Goal: Navigation & Orientation: Find specific page/section

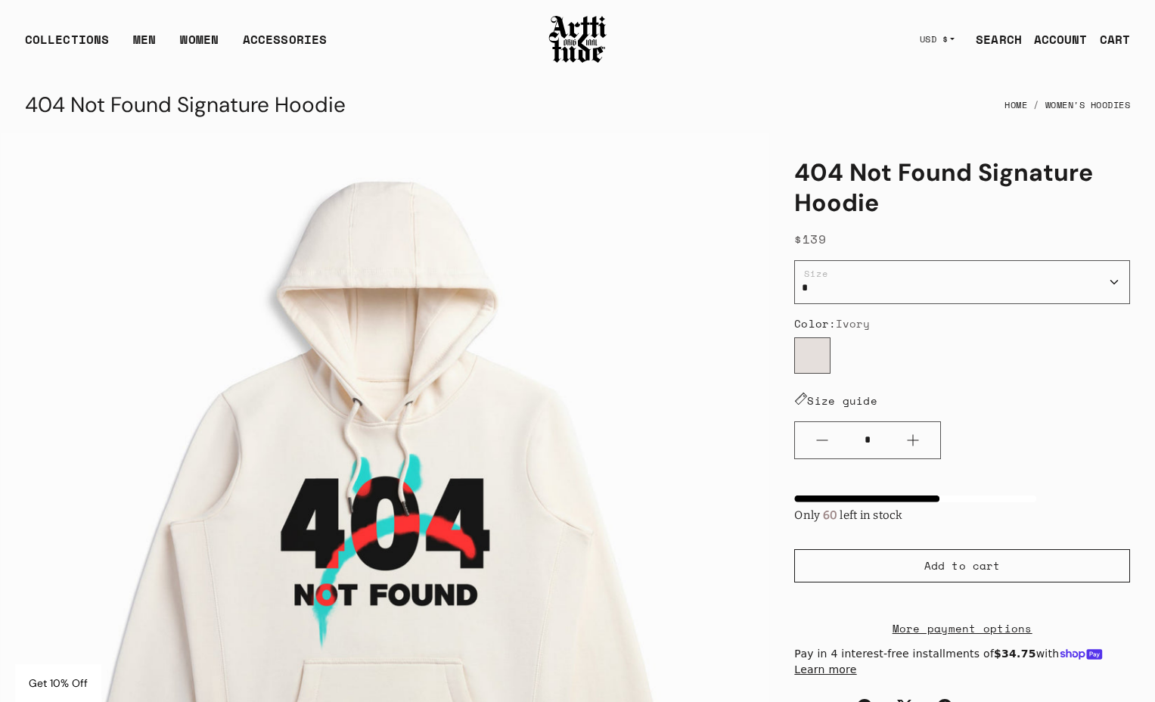
scroll to position [440, 0]
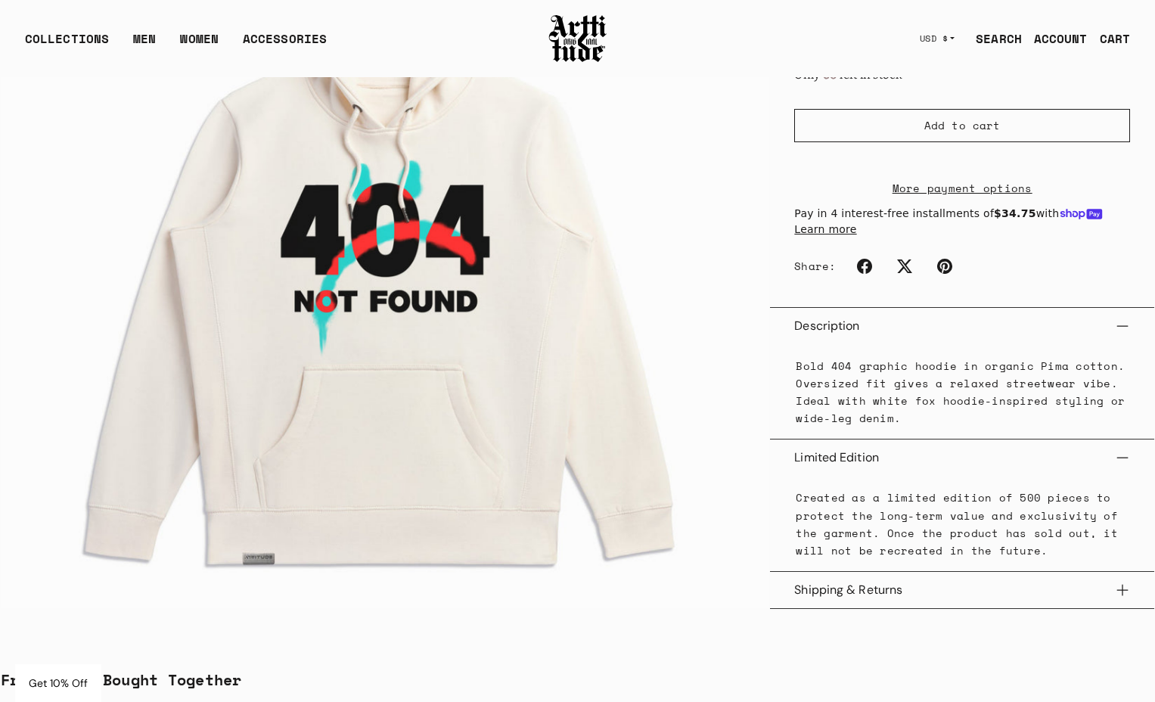
click at [576, 33] on img at bounding box center [578, 38] width 61 height 51
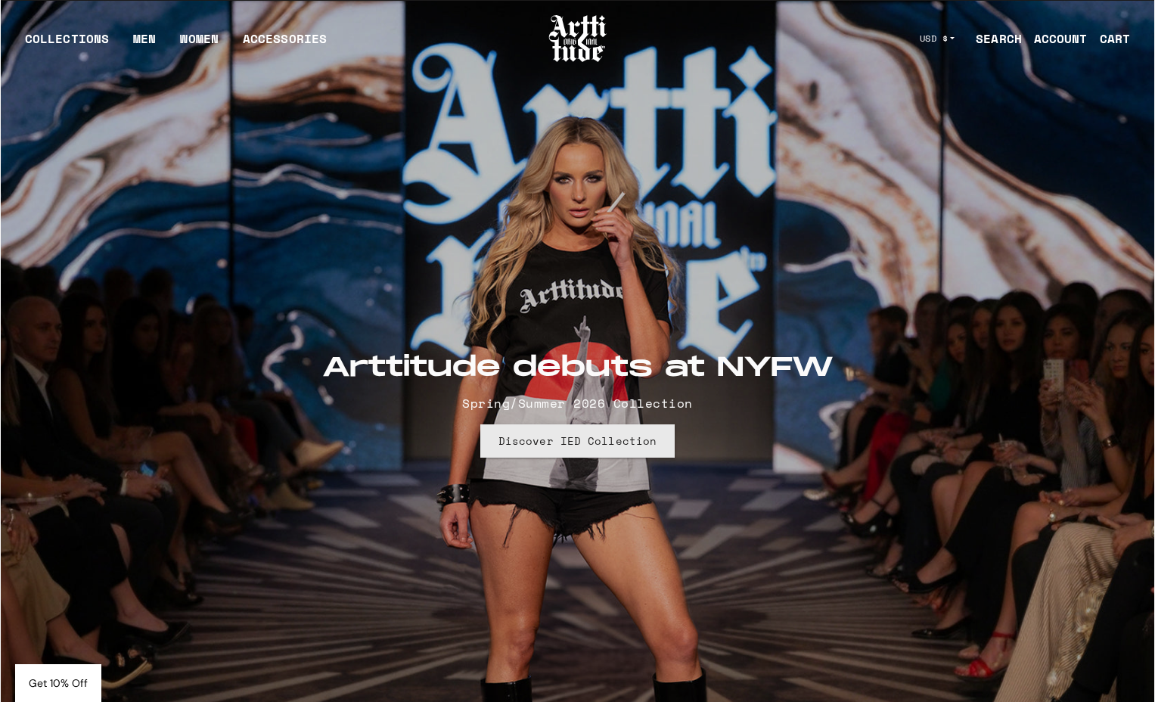
click at [581, 444] on link "Discover IED Collection" at bounding box center [577, 440] width 194 height 33
click at [582, 446] on link "Discover IED Collection" at bounding box center [577, 440] width 194 height 33
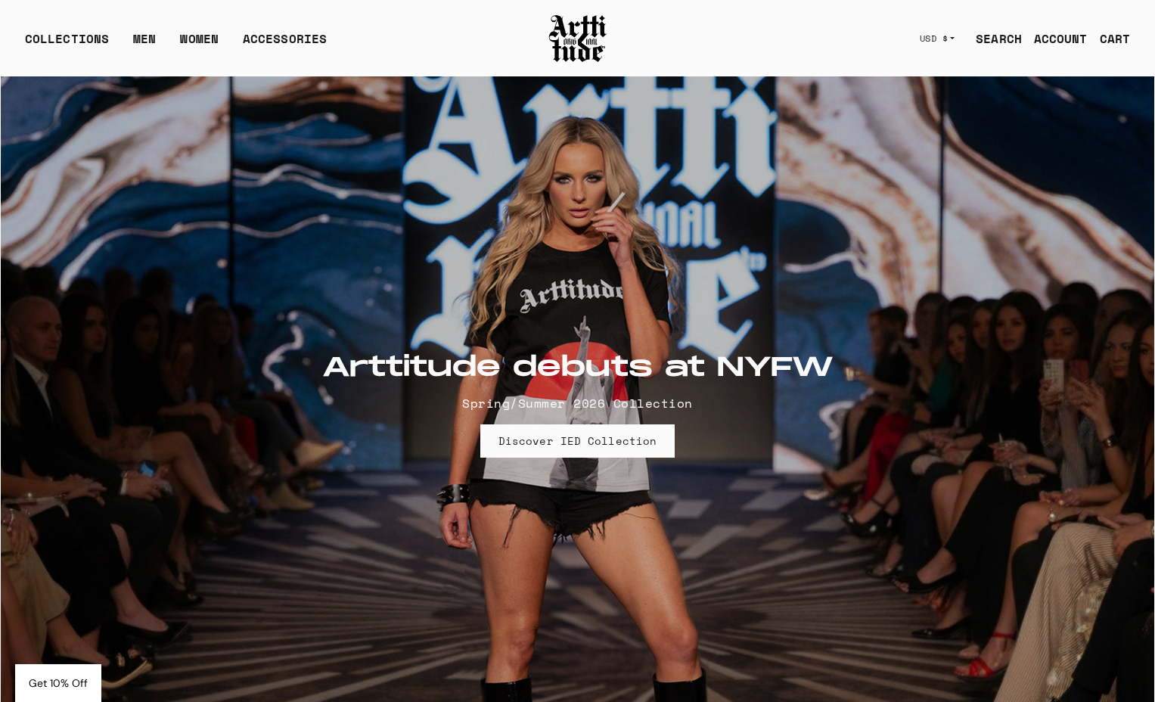
click at [583, 26] on img at bounding box center [578, 38] width 61 height 51
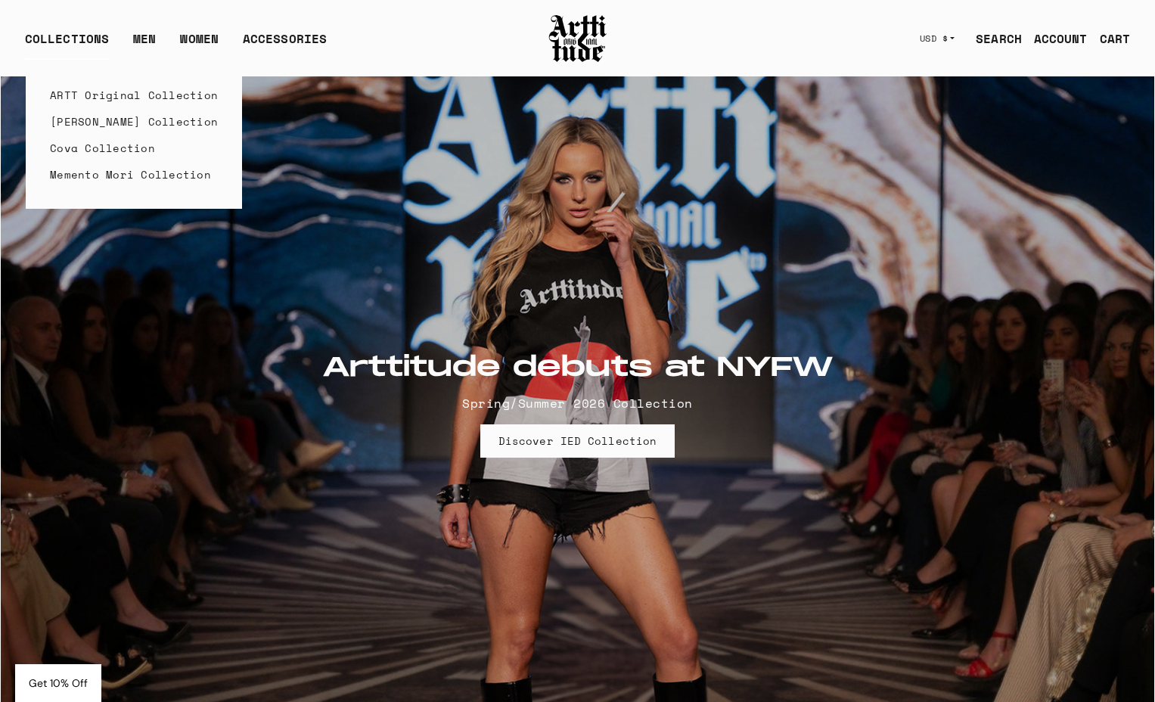
click at [80, 39] on div "COLLECTIONS" at bounding box center [67, 45] width 84 height 30
click at [80, 42] on div "COLLECTIONS" at bounding box center [67, 45] width 84 height 30
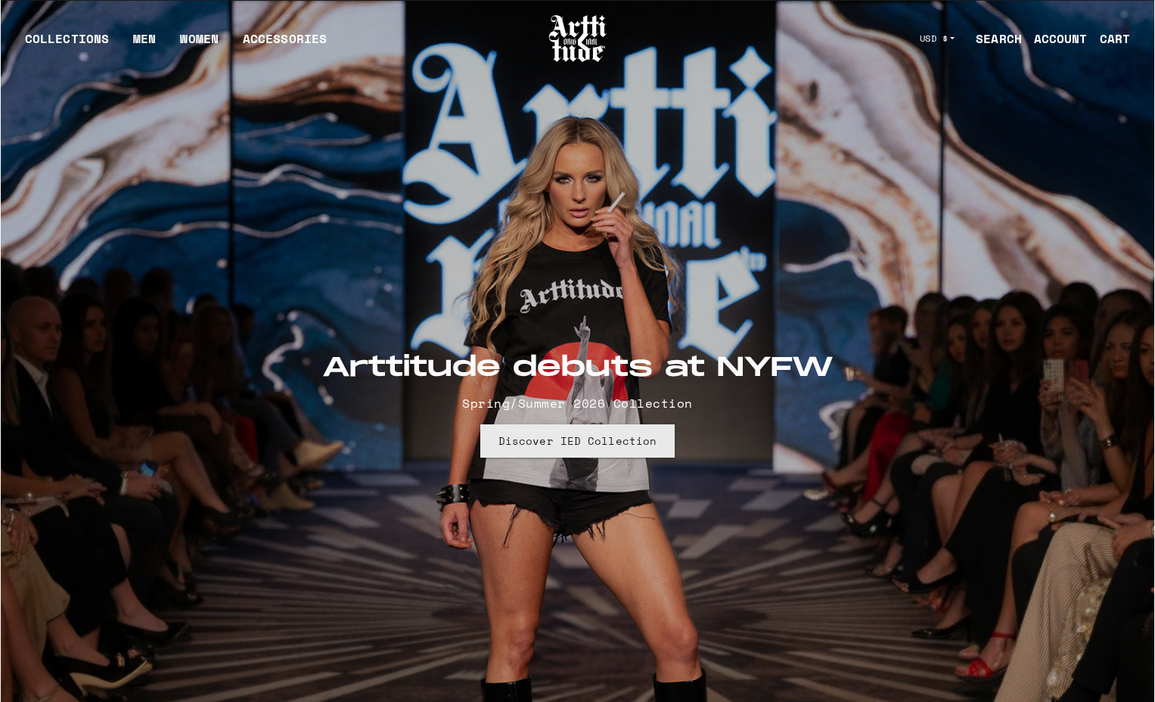
click at [595, 449] on link "Discover IED Collection" at bounding box center [577, 440] width 194 height 33
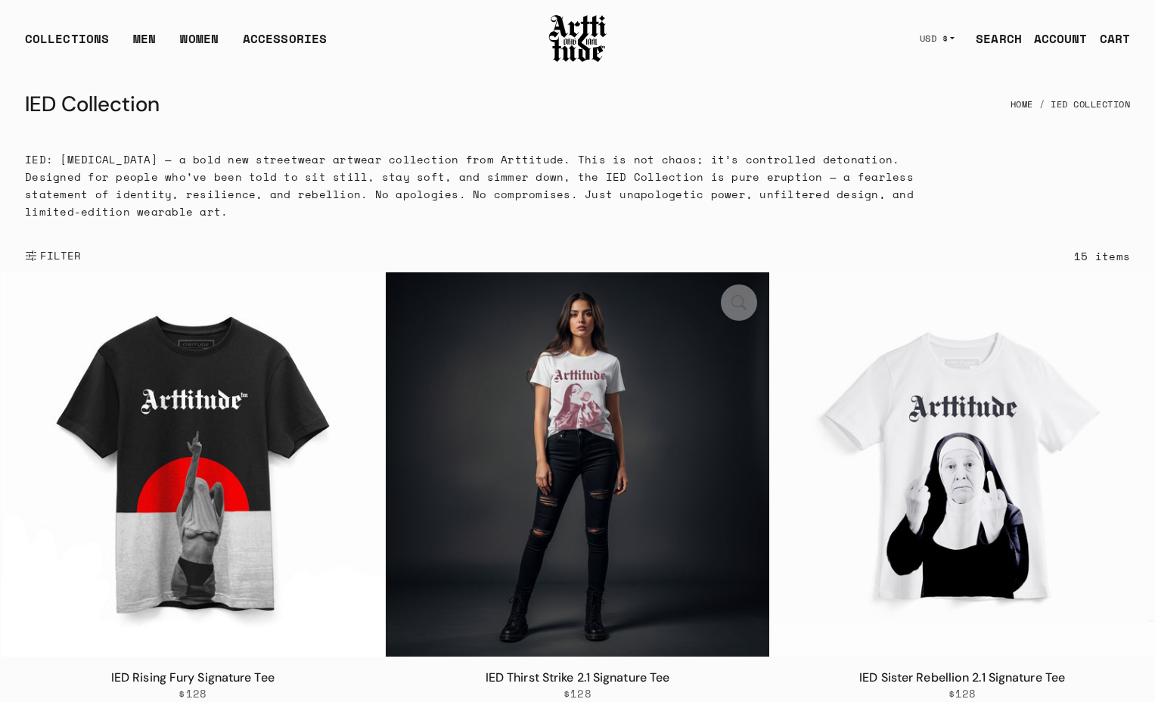
click at [694, 479] on img at bounding box center [578, 464] width 384 height 384
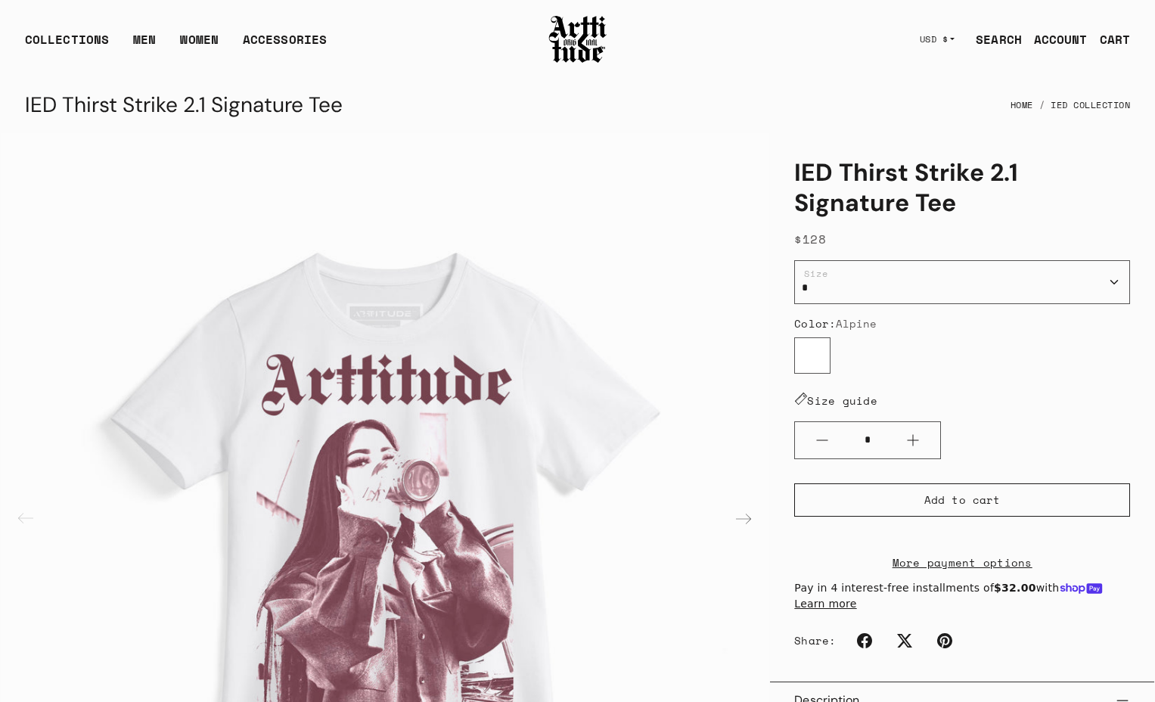
scroll to position [156, 0]
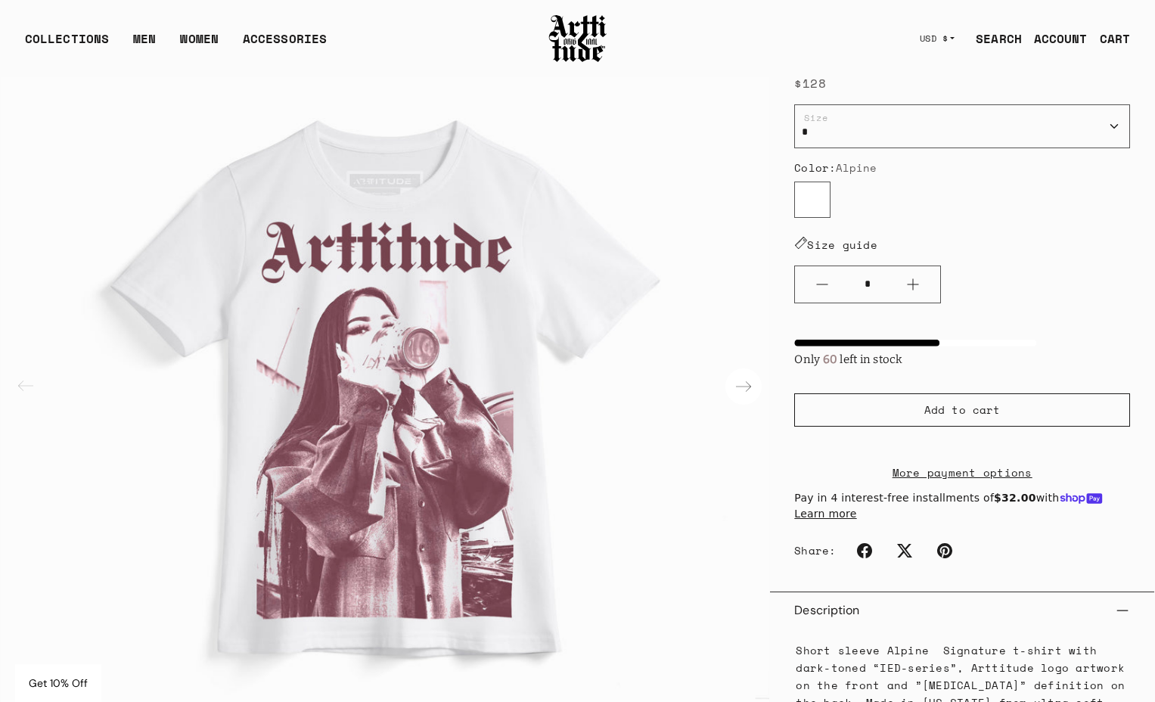
click at [743, 385] on div "Next slide" at bounding box center [743, 386] width 36 height 36
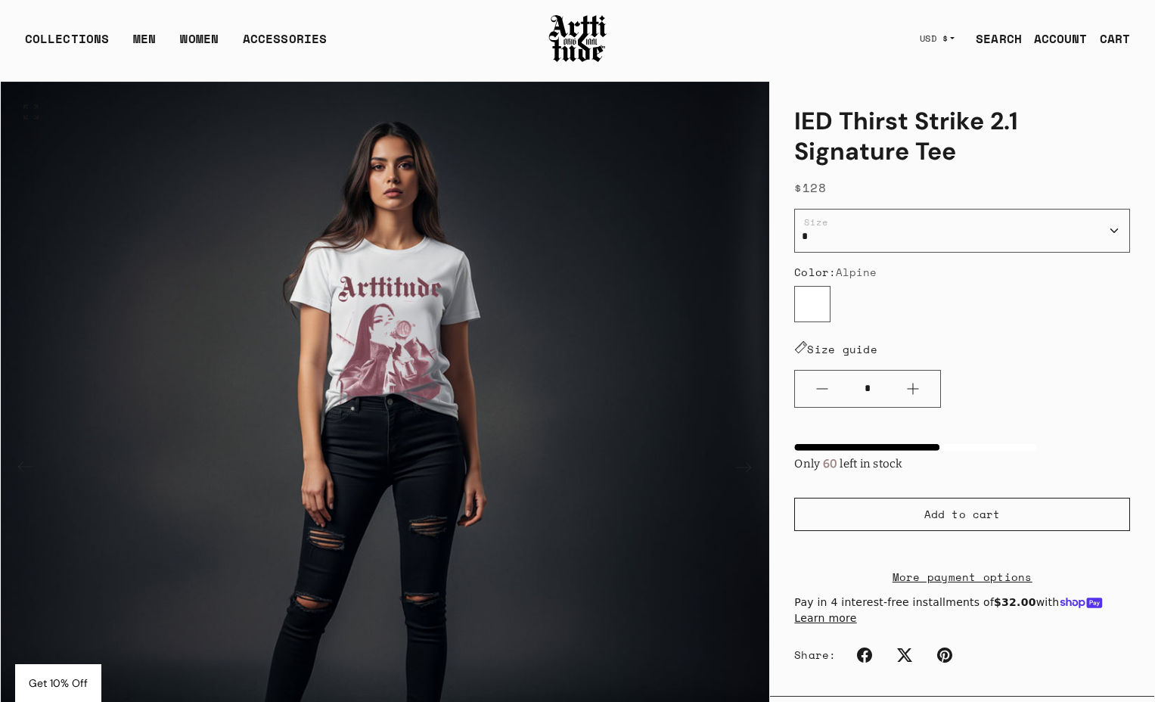
scroll to position [46, 0]
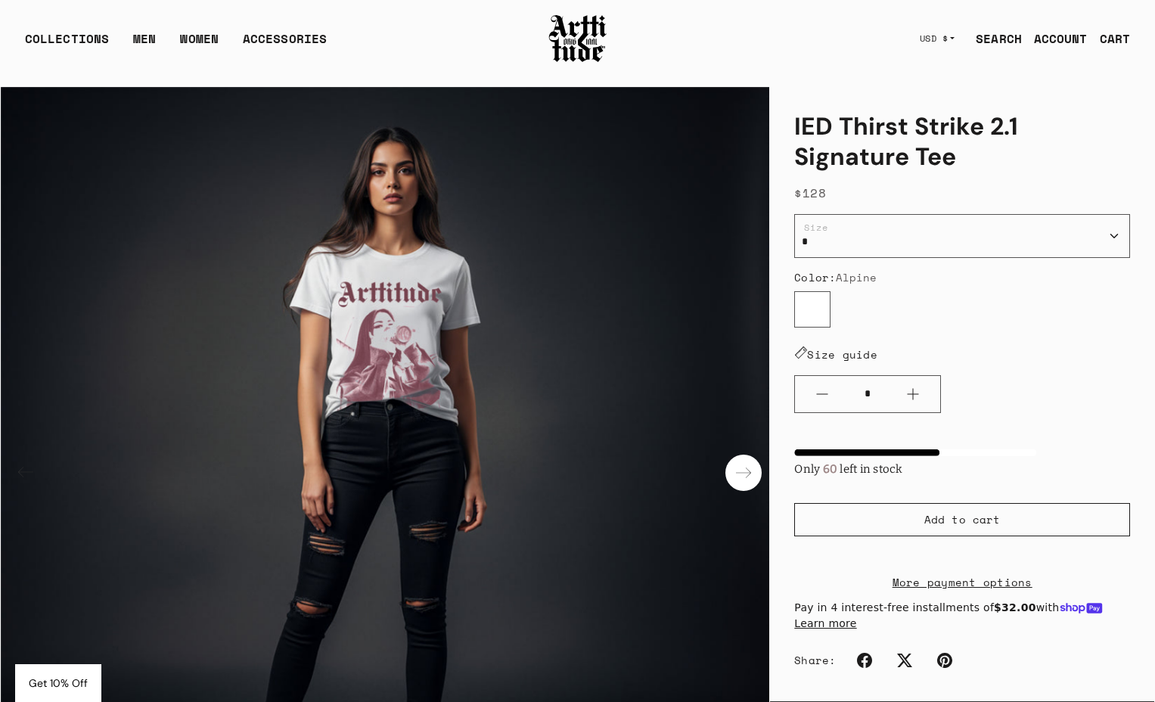
click at [734, 480] on div "Next slide" at bounding box center [743, 473] width 36 height 36
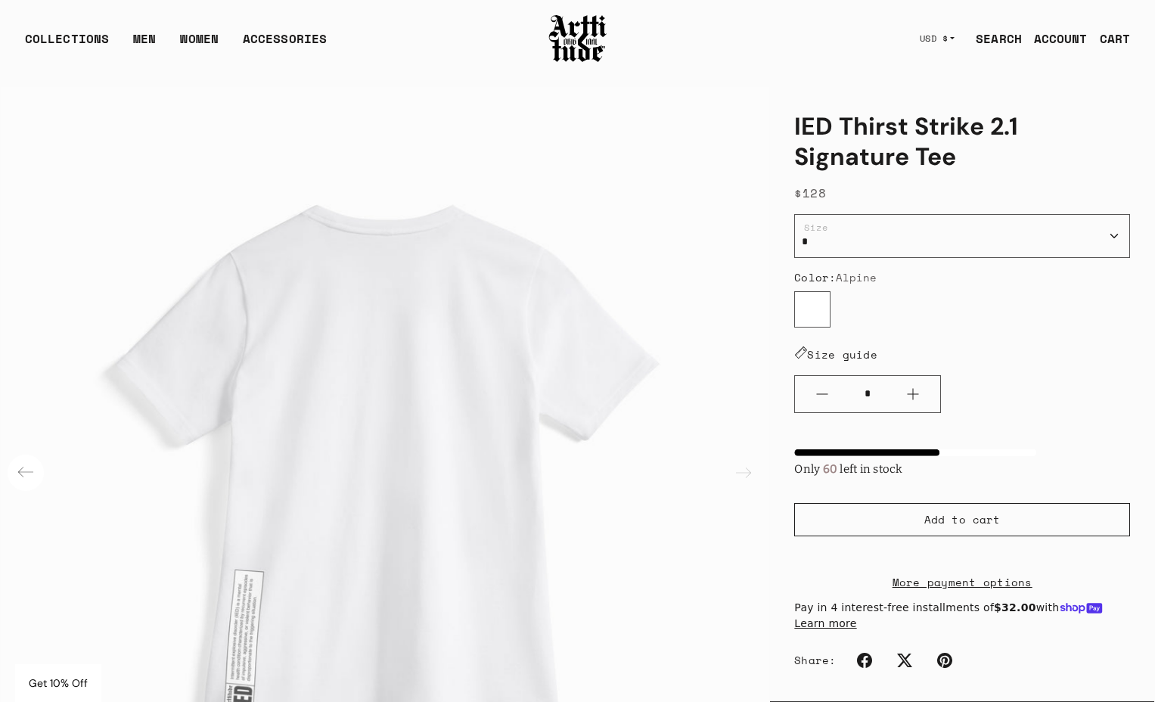
click at [30, 467] on div "Previous slide" at bounding box center [26, 473] width 36 height 36
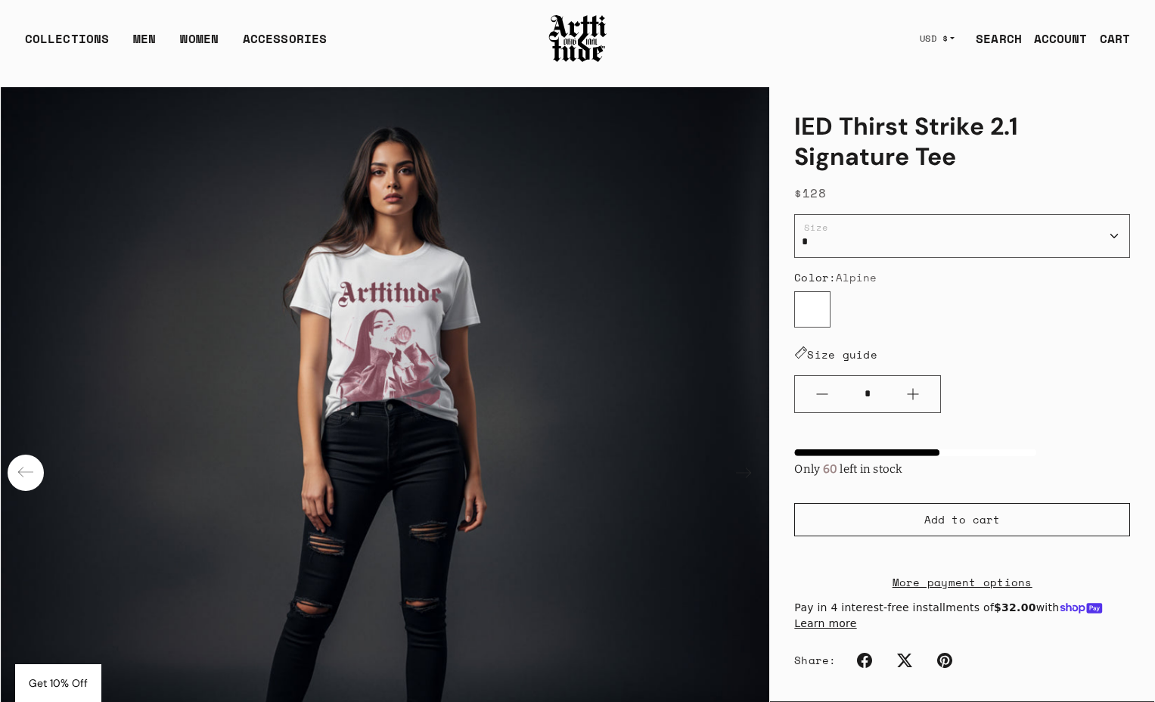
click at [30, 467] on div "Previous slide" at bounding box center [26, 473] width 36 height 36
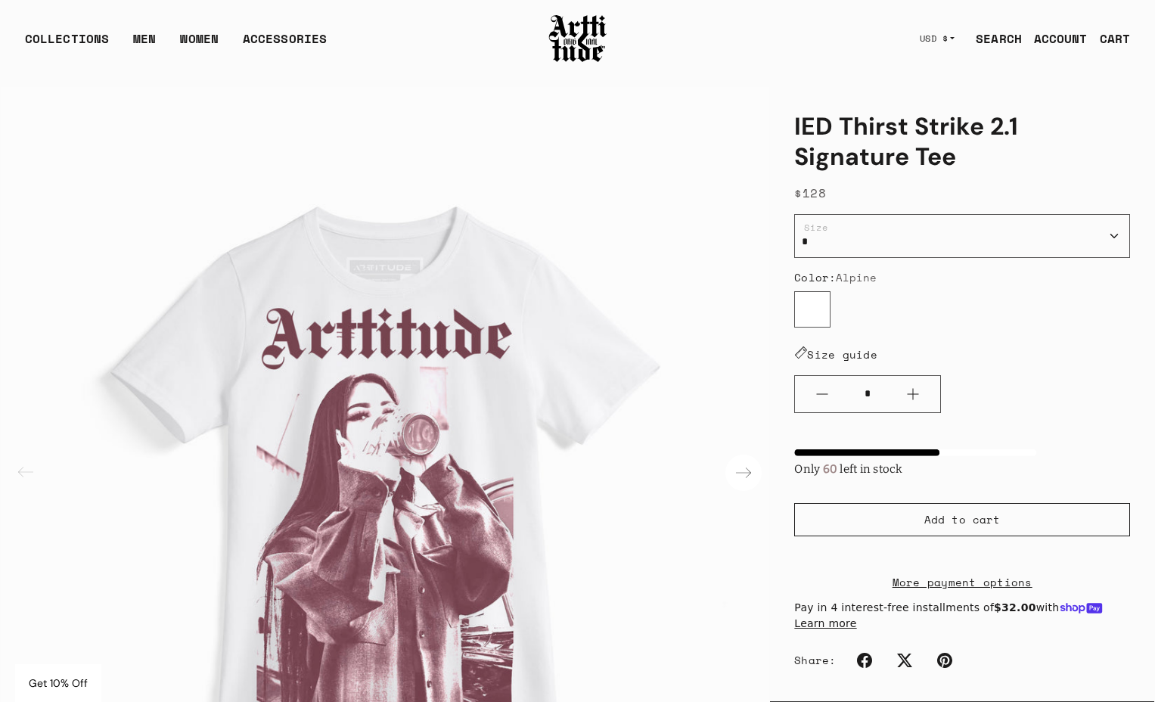
click at [742, 468] on div "Next slide" at bounding box center [743, 473] width 36 height 36
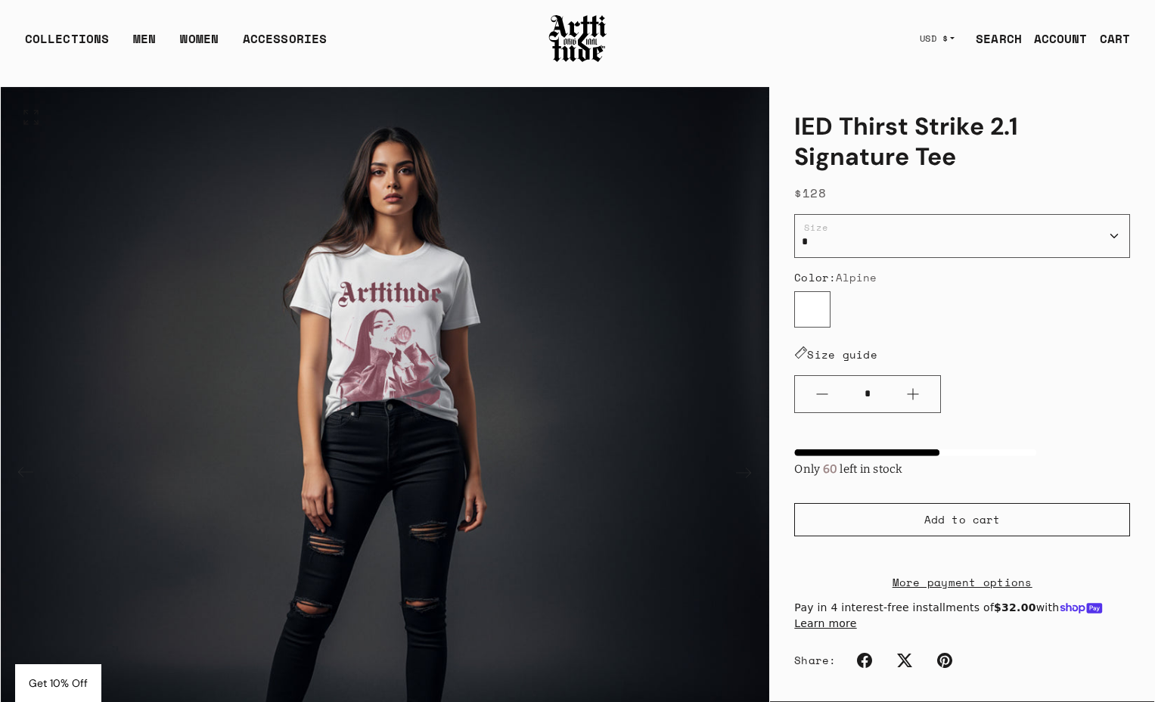
click at [384, 263] on img "2 / 3" at bounding box center [385, 471] width 769 height 769
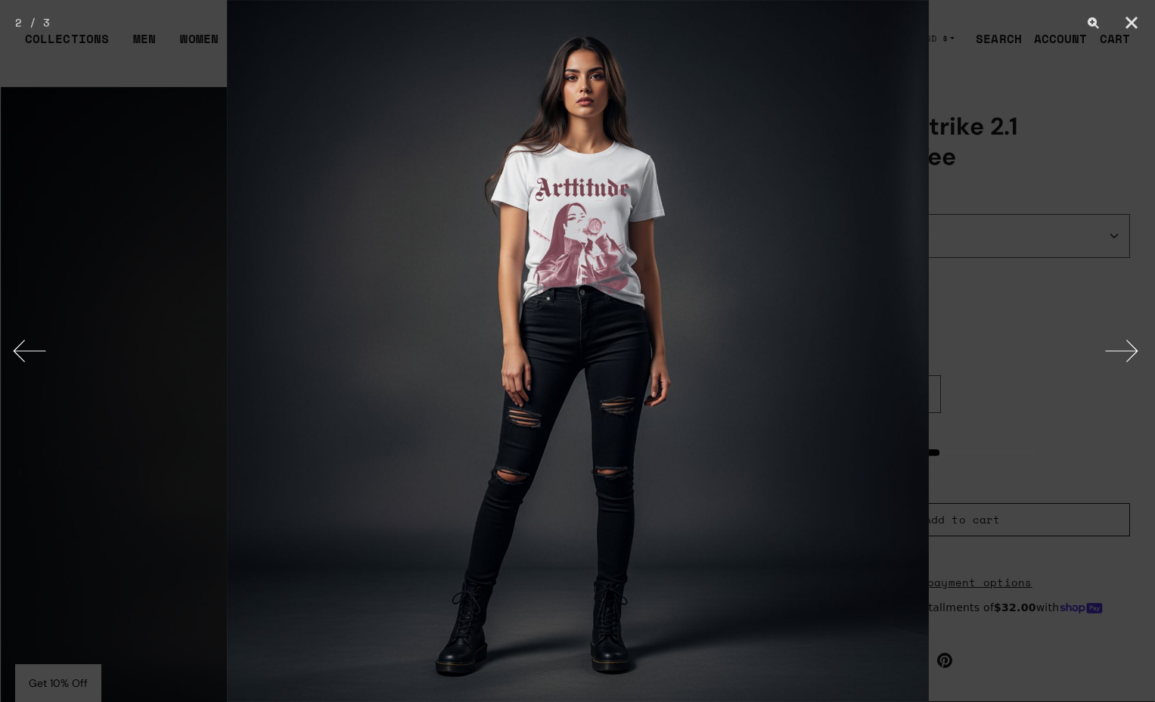
click at [148, 179] on div at bounding box center [577, 351] width 1155 height 702
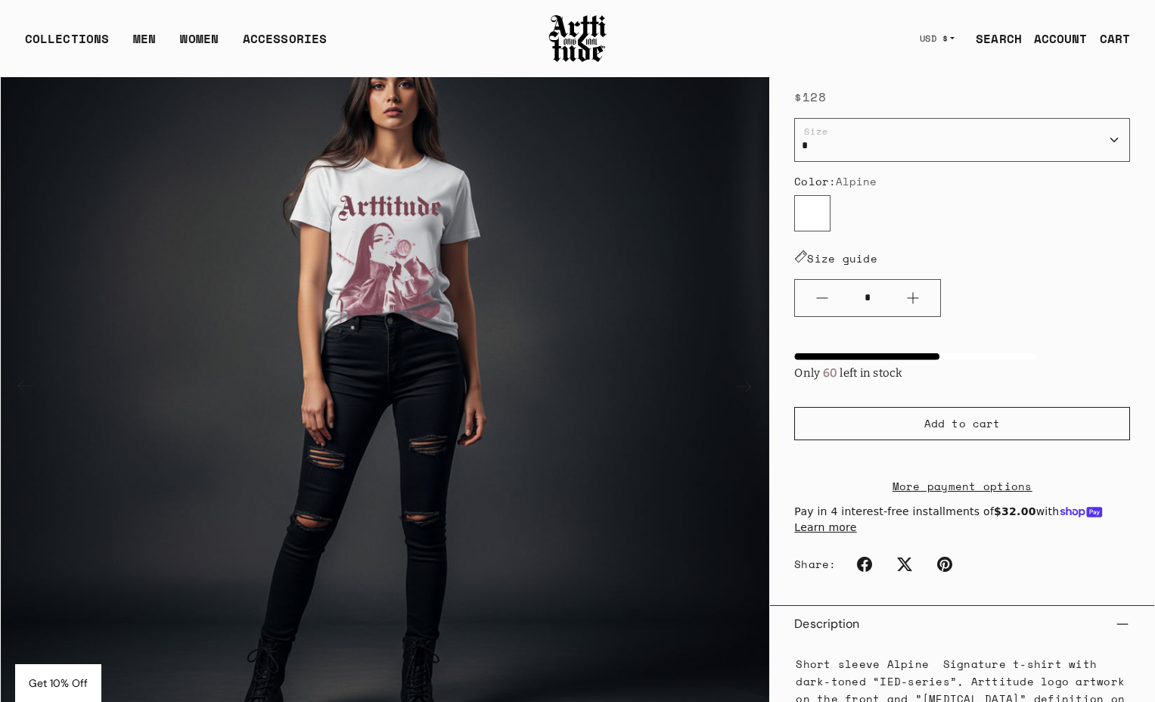
scroll to position [153, 0]
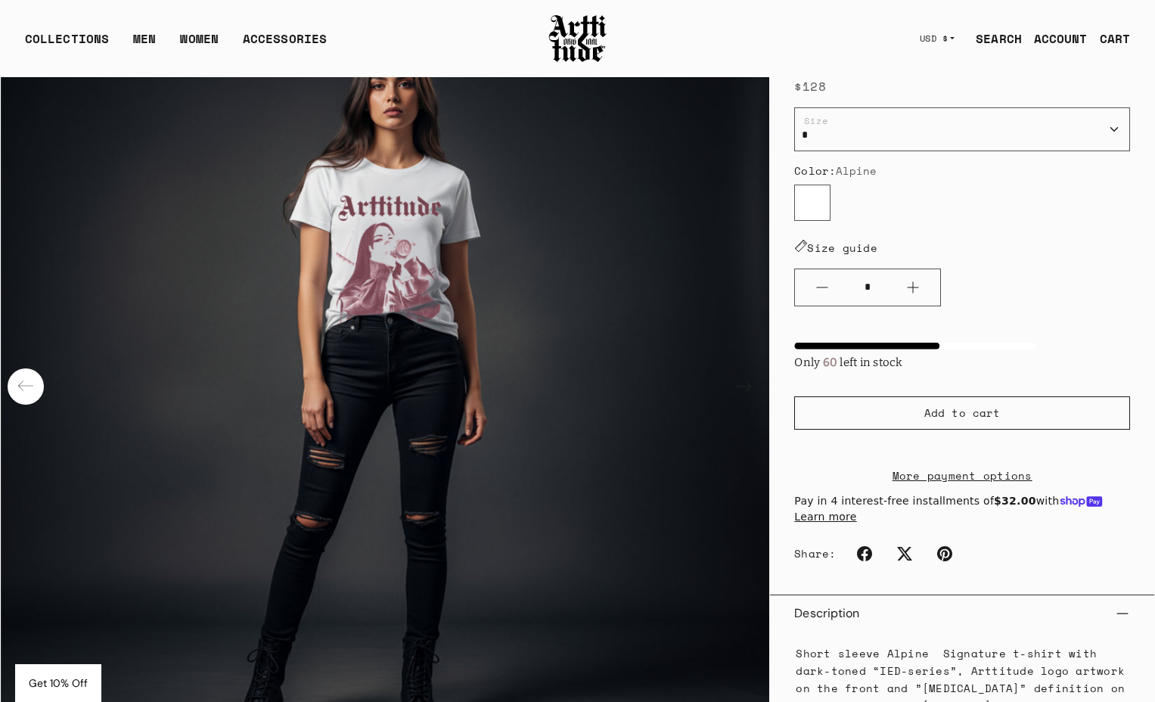
click at [33, 394] on div "Previous slide" at bounding box center [26, 386] width 36 height 36
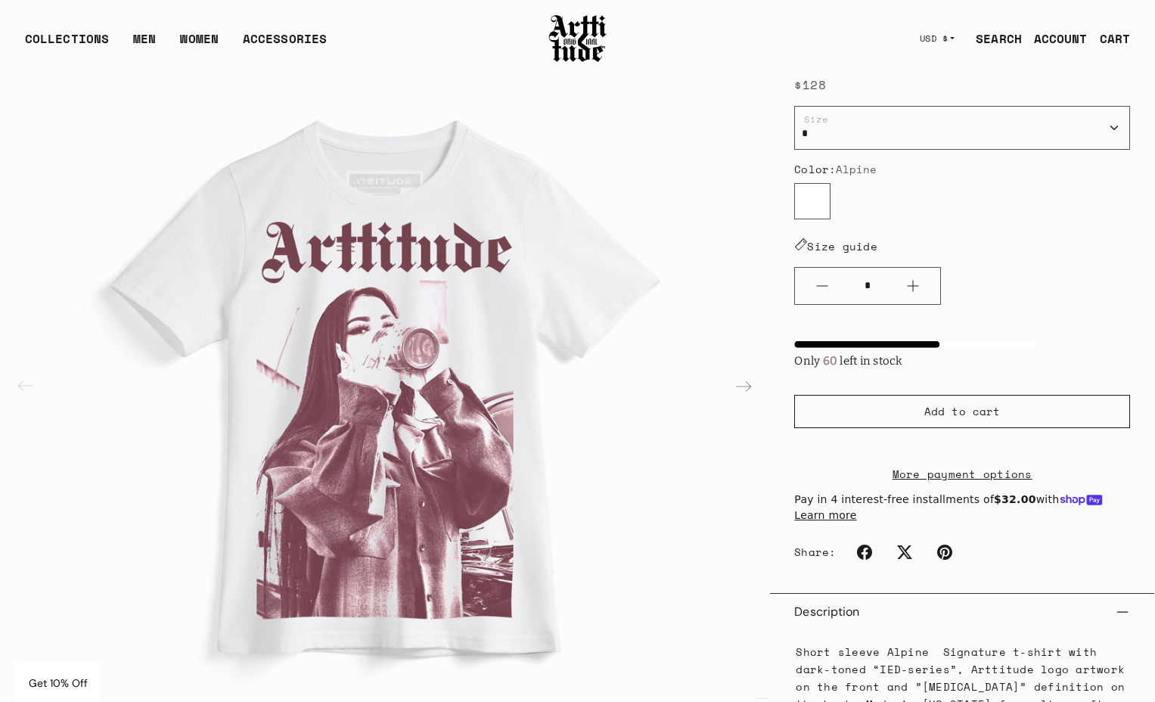
scroll to position [154, 0]
click at [567, 33] on img at bounding box center [578, 38] width 61 height 51
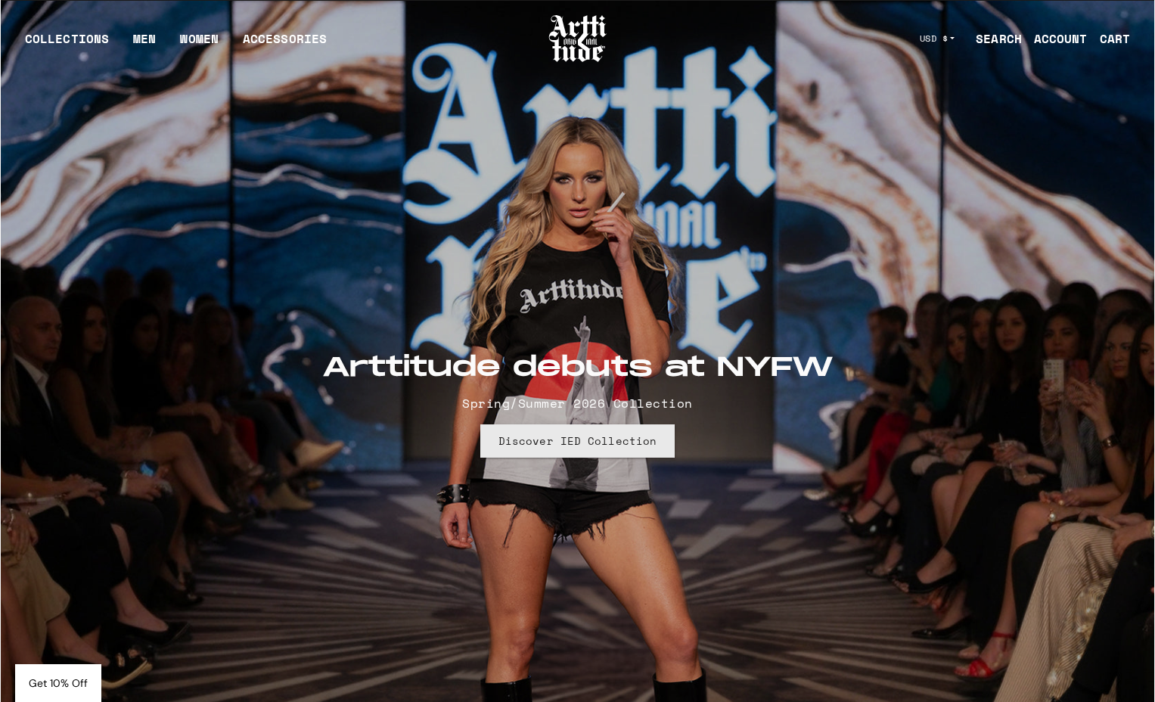
click at [613, 445] on link "Discover IED Collection" at bounding box center [577, 440] width 194 height 33
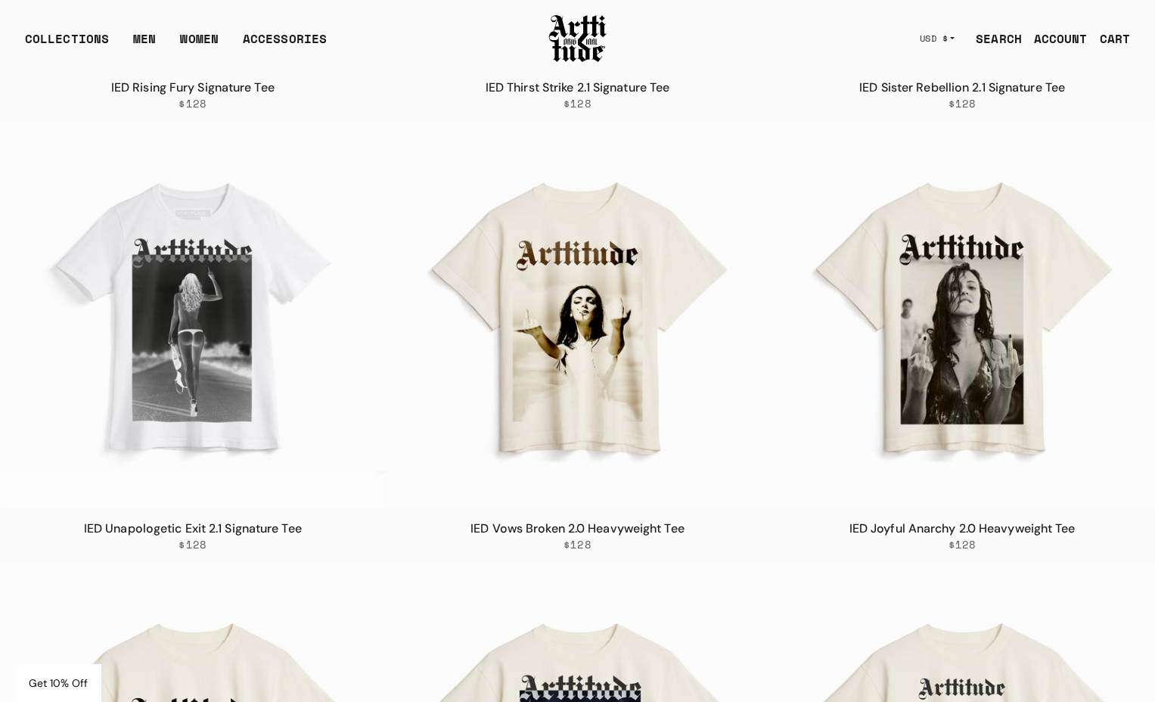
scroll to position [598, 0]
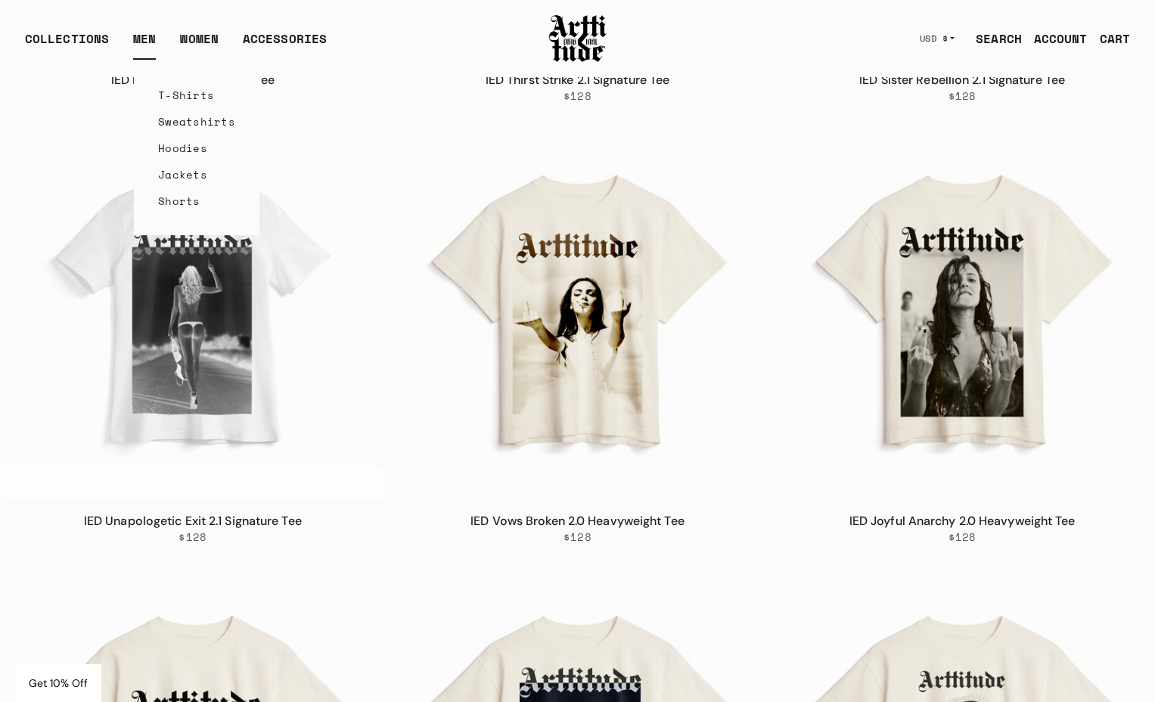
click at [185, 89] on link "T-Shirts" at bounding box center [196, 95] width 77 height 26
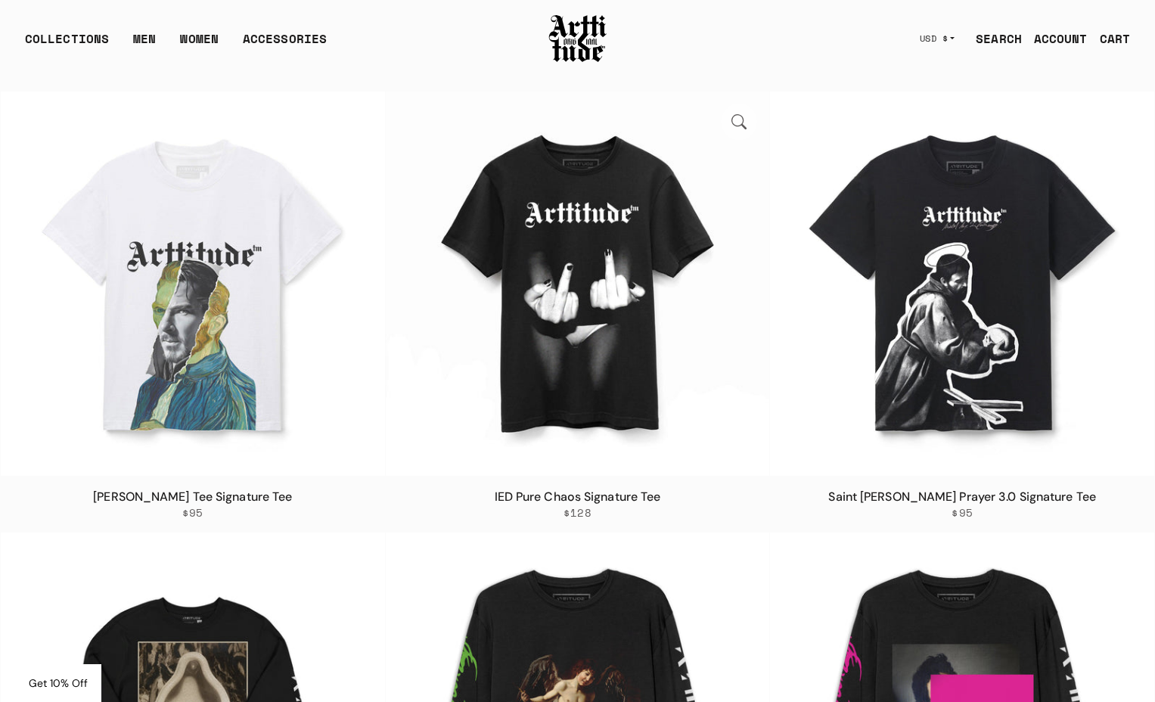
scroll to position [3304, 0]
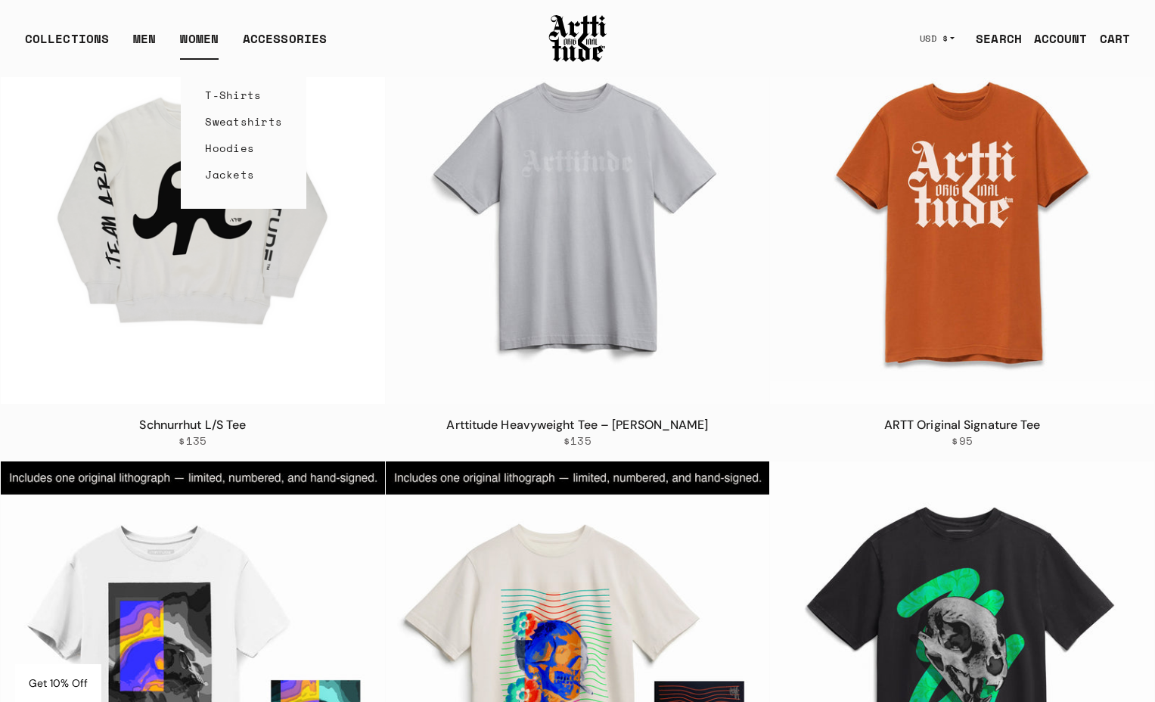
click at [227, 98] on link "T-Shirts" at bounding box center [243, 95] width 77 height 26
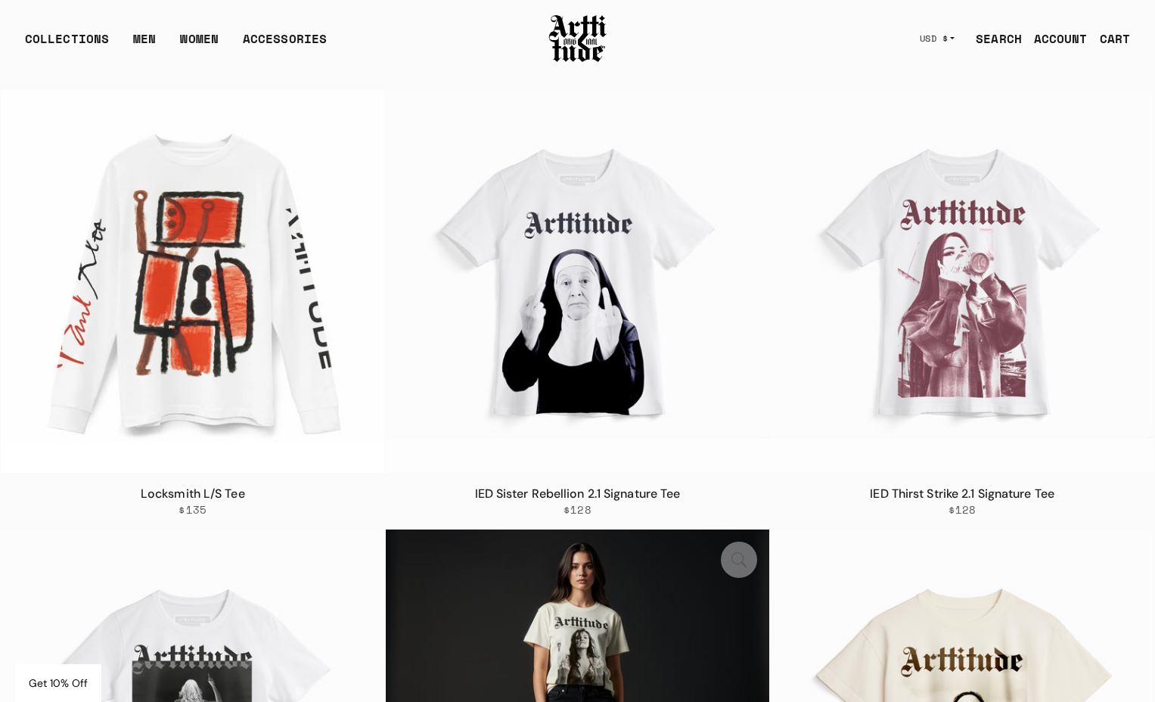
scroll to position [3887, 0]
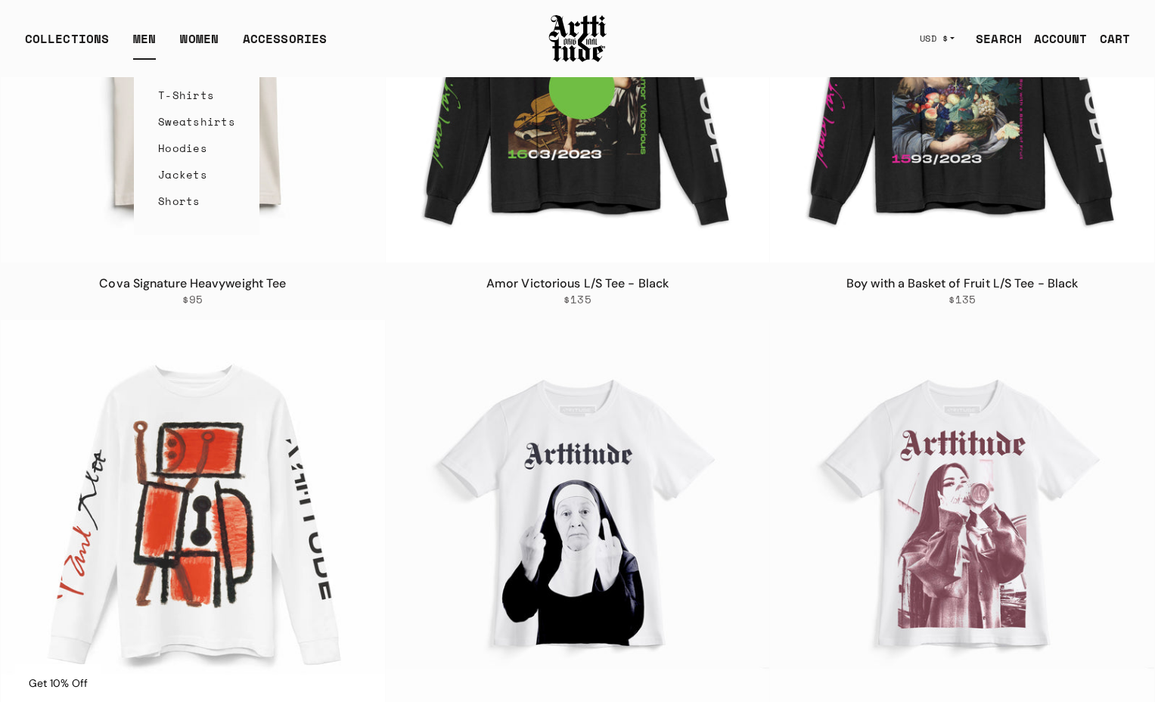
click at [165, 98] on link "T-Shirts" at bounding box center [196, 95] width 77 height 26
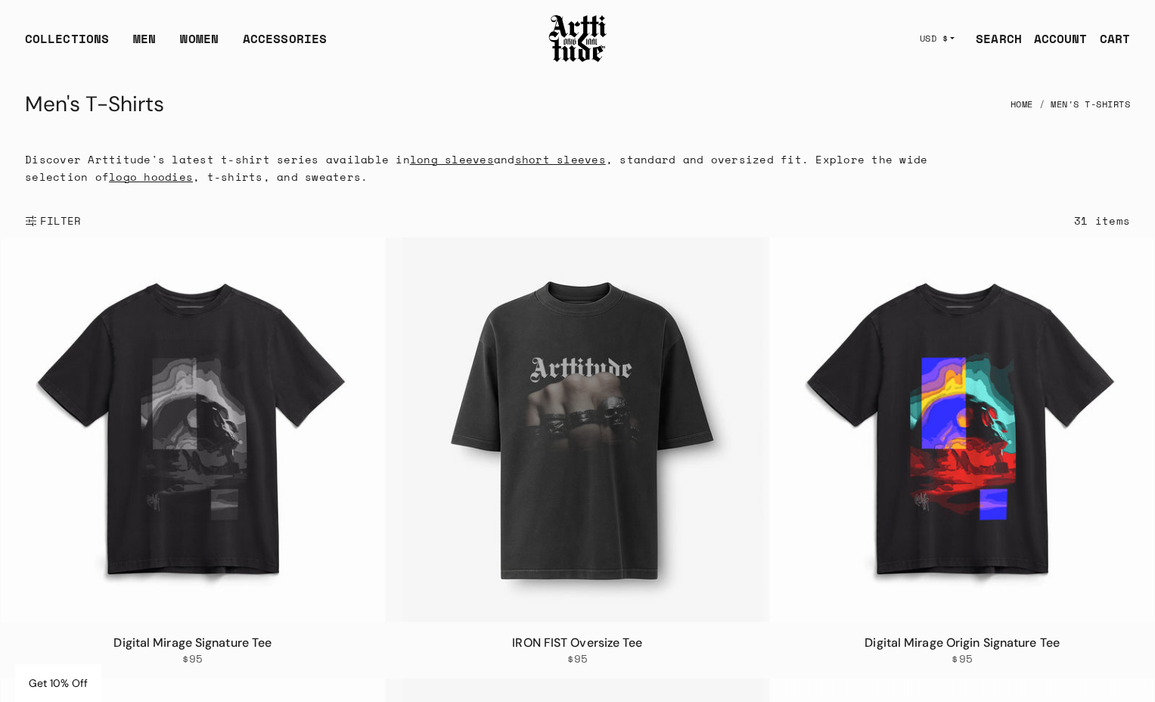
click at [585, 34] on img at bounding box center [578, 38] width 61 height 51
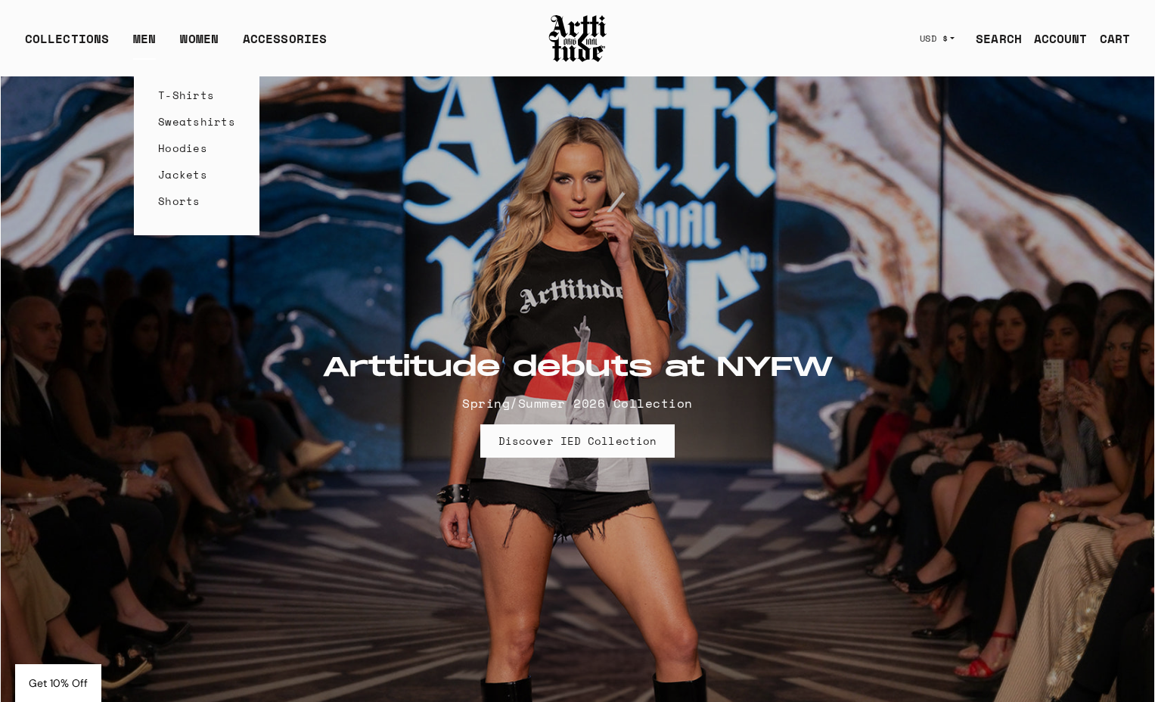
click at [162, 94] on link "T-Shirts" at bounding box center [196, 95] width 77 height 26
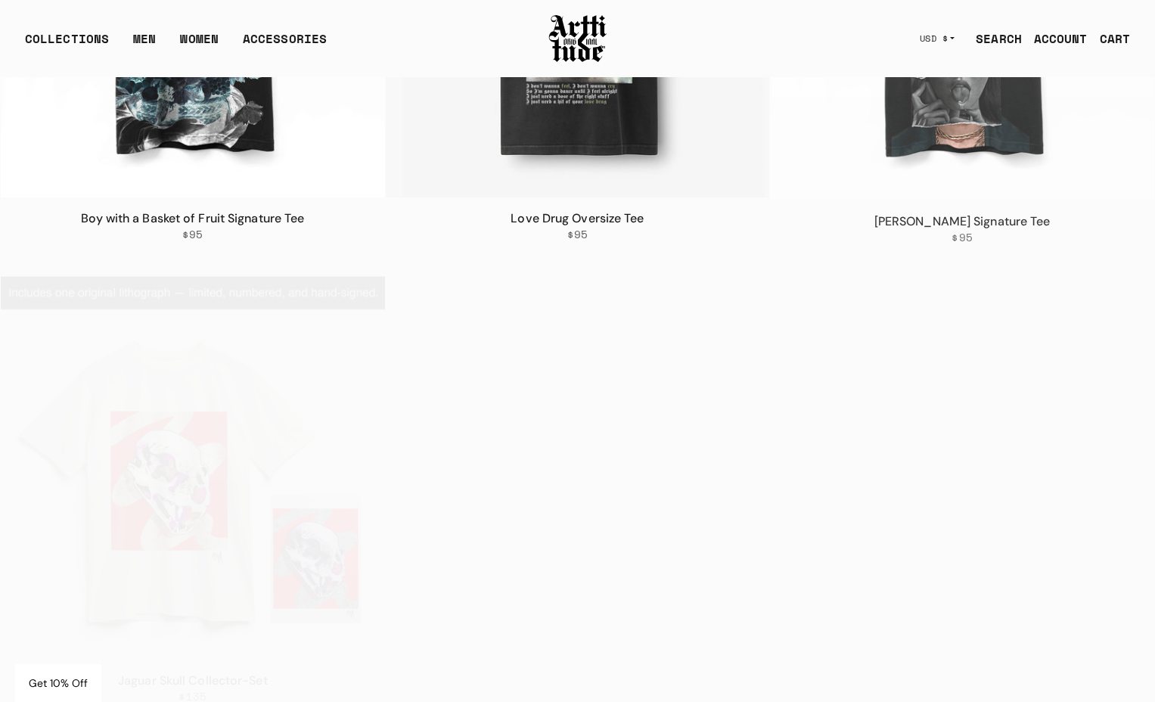
scroll to position [1104, 0]
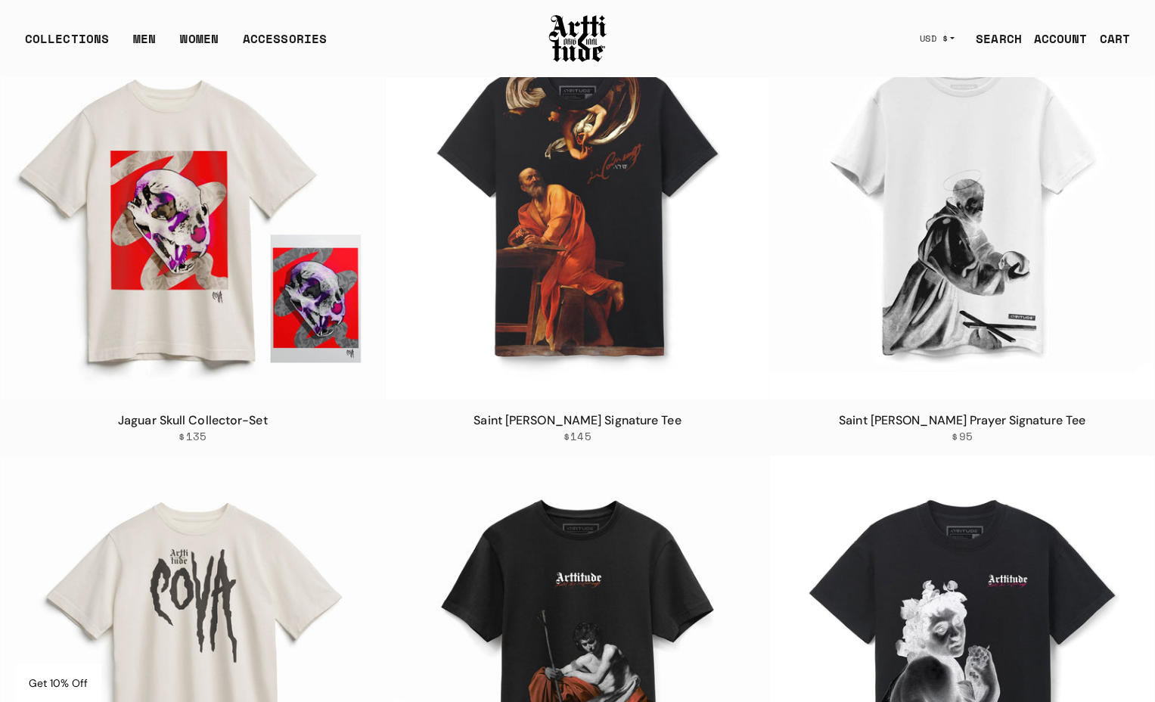
click at [568, 23] on img at bounding box center [578, 38] width 61 height 51
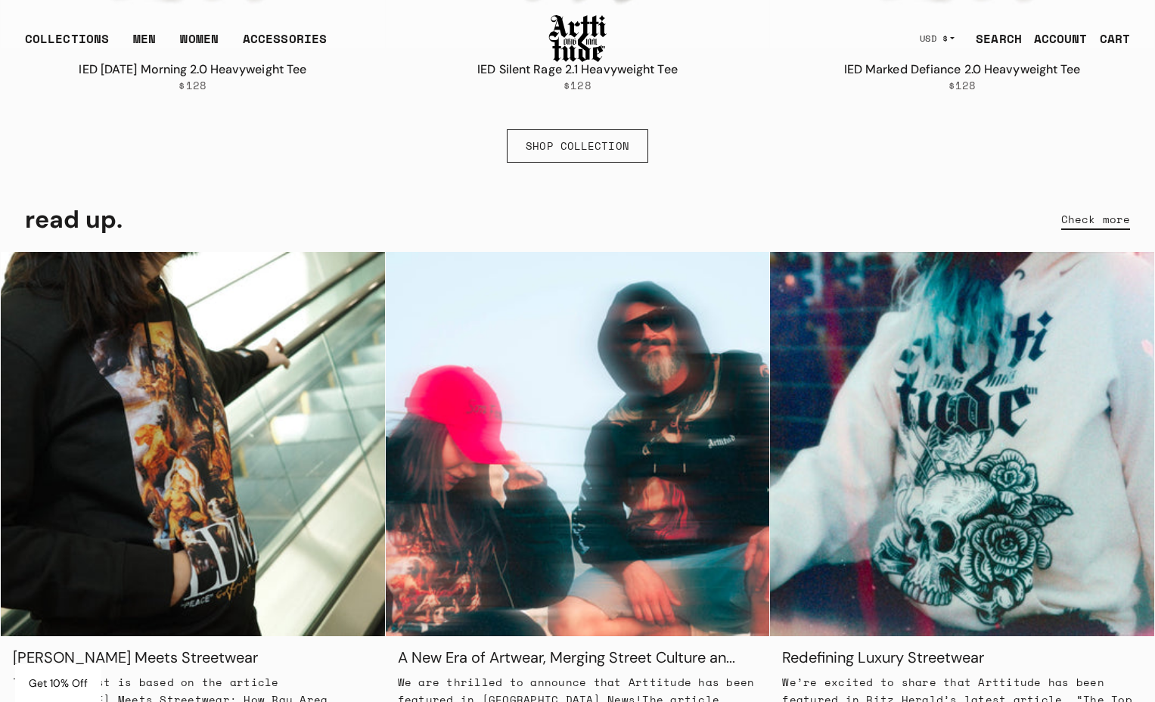
scroll to position [1355, 0]
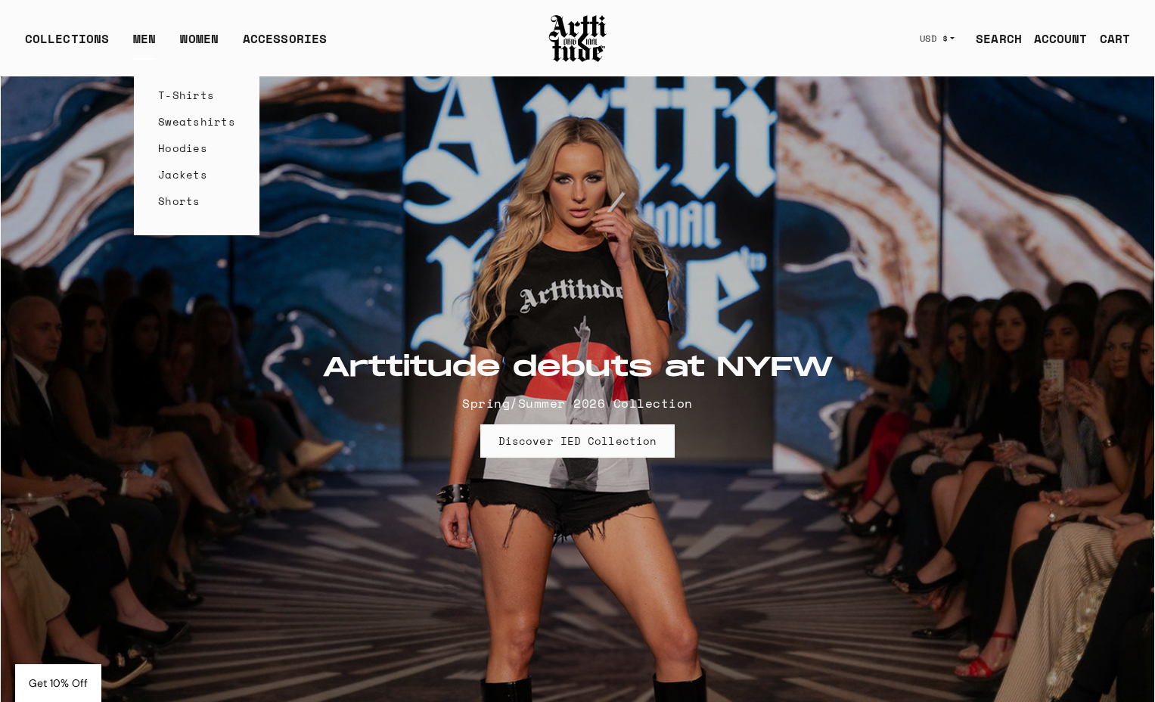
click at [176, 173] on link "Jackets" at bounding box center [196, 174] width 77 height 26
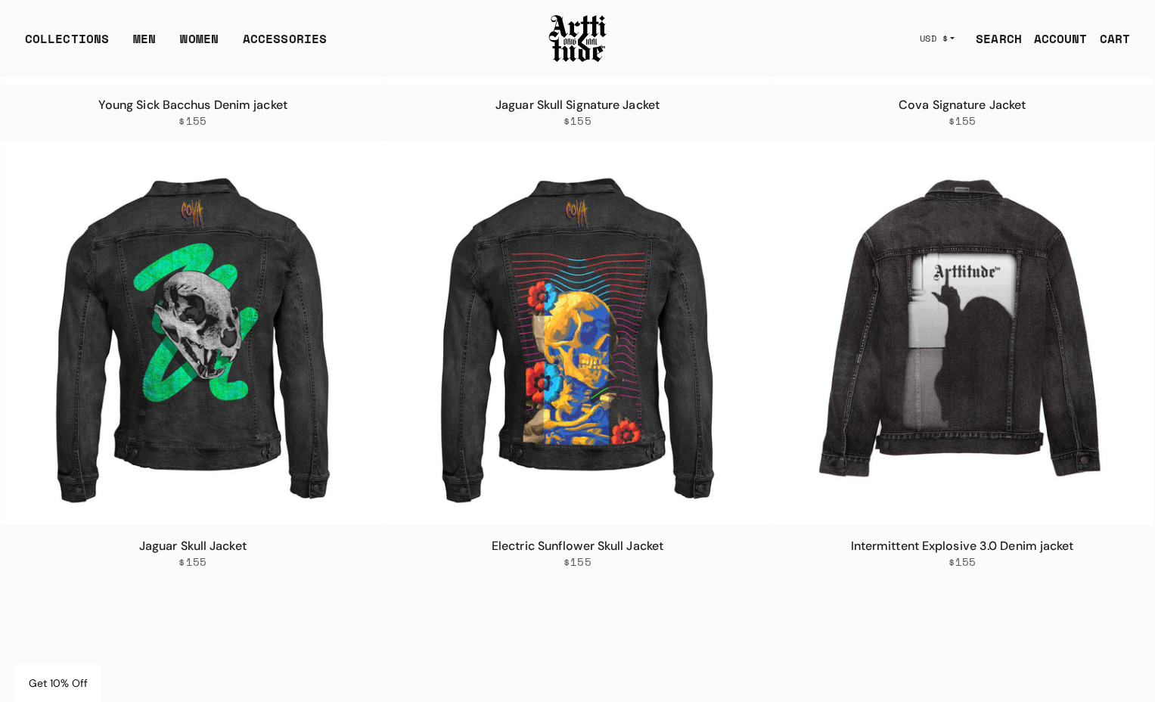
scroll to position [474, 0]
